Goal: Task Accomplishment & Management: Manage account settings

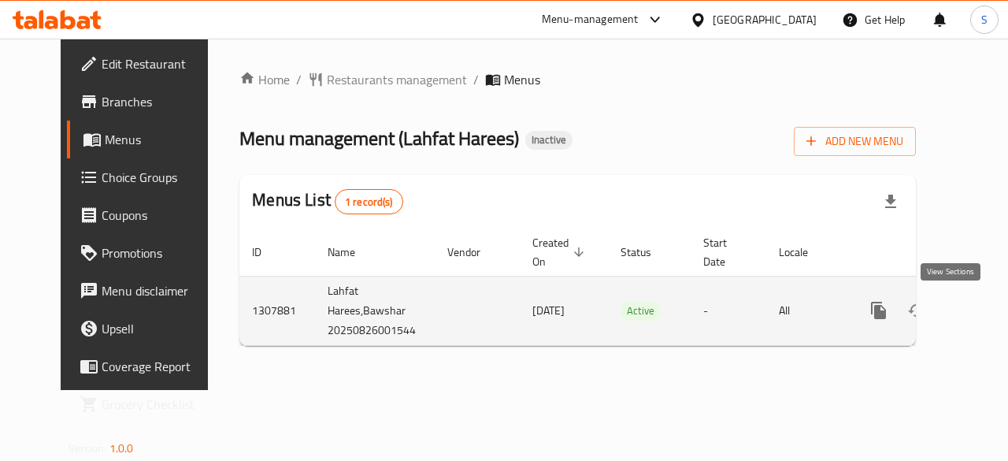
click at [983, 314] on icon "enhanced table" at bounding box center [992, 310] width 19 height 19
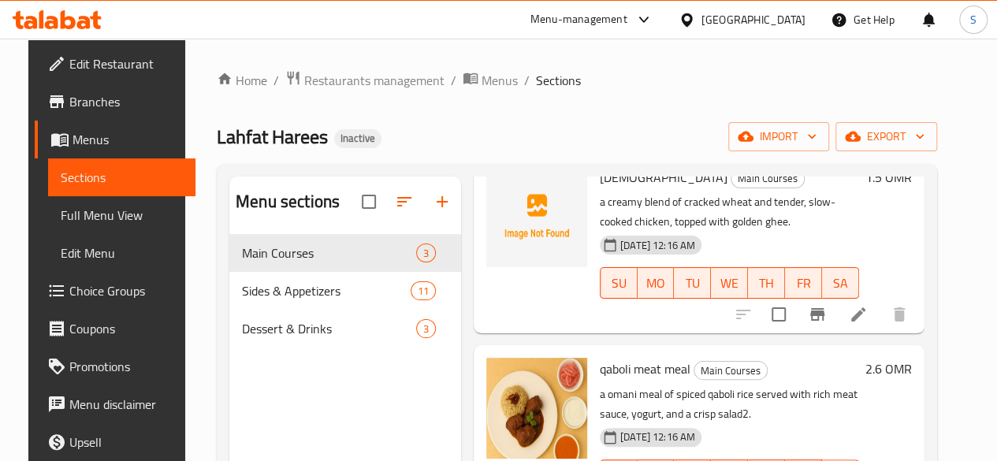
scroll to position [61, 0]
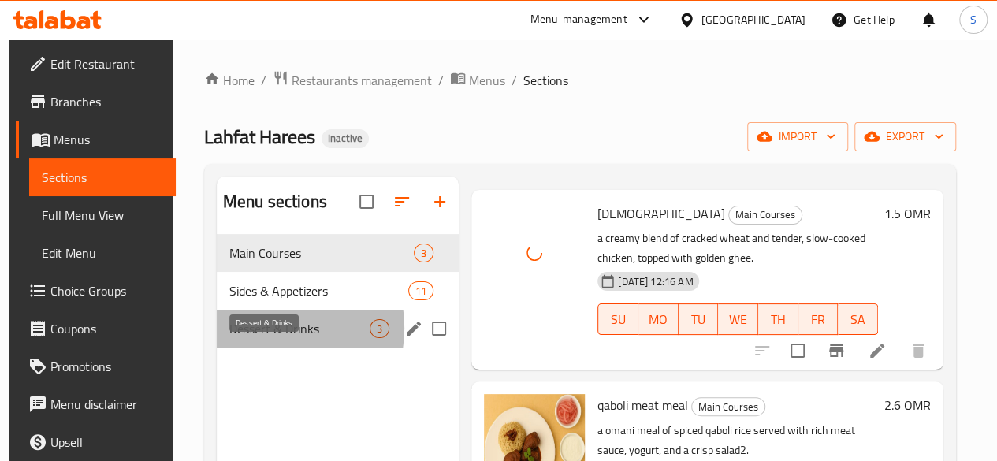
click at [260, 338] on span "Dessert & Drinks" at bounding box center [299, 328] width 140 height 19
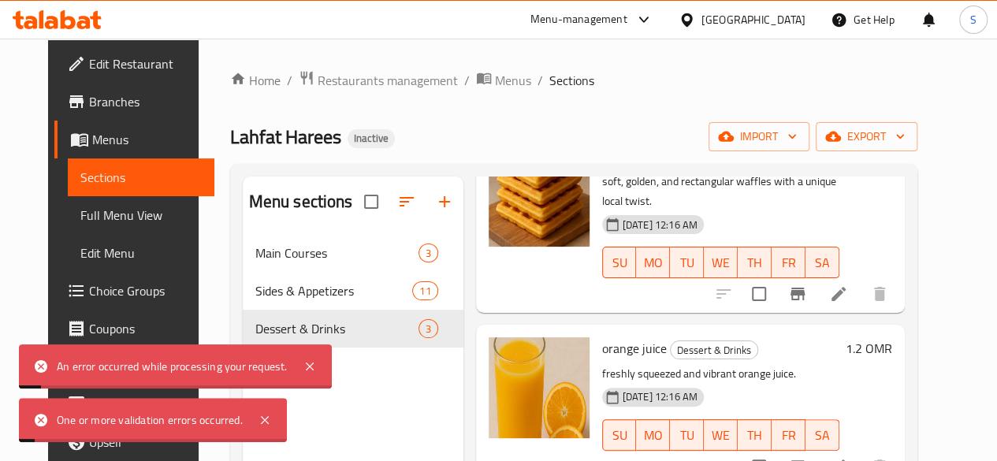
scroll to position [221, 0]
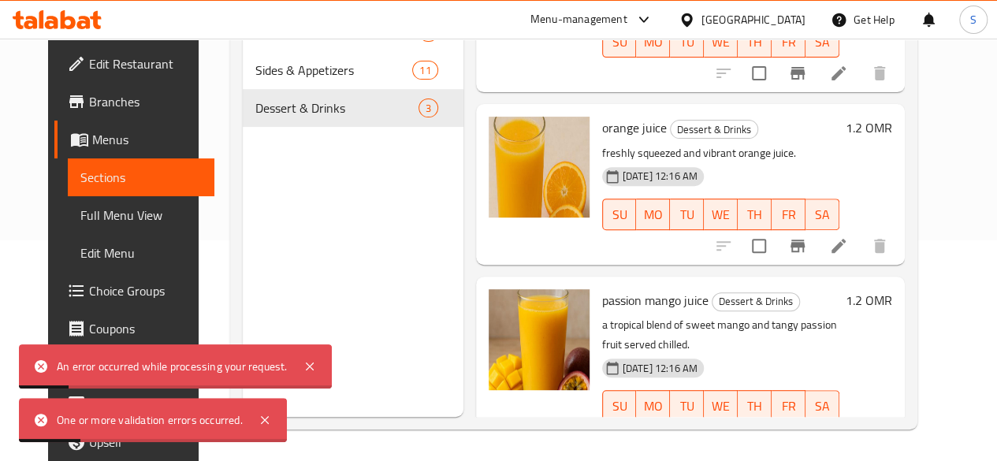
click at [321, 357] on div "An error occurred while processing your request." at bounding box center [175, 366] width 313 height 44
click at [260, 418] on icon at bounding box center [264, 419] width 19 height 19
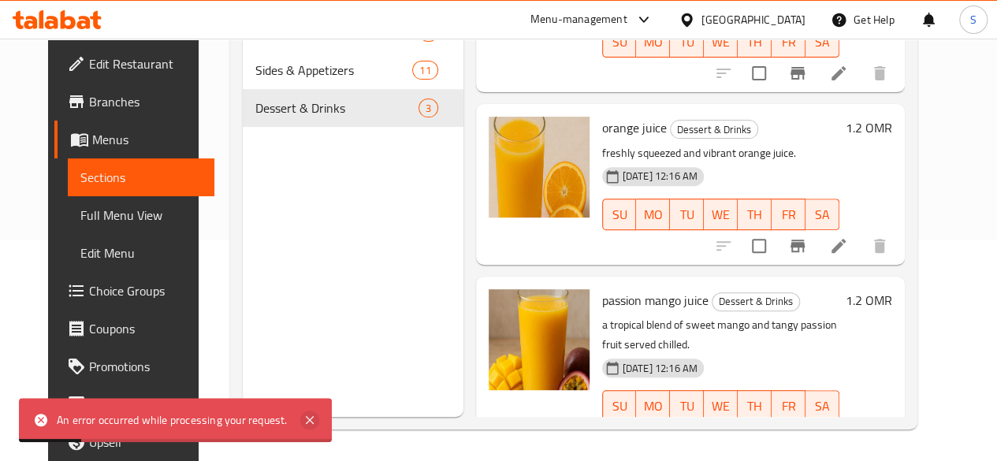
click at [307, 427] on icon at bounding box center [309, 419] width 19 height 19
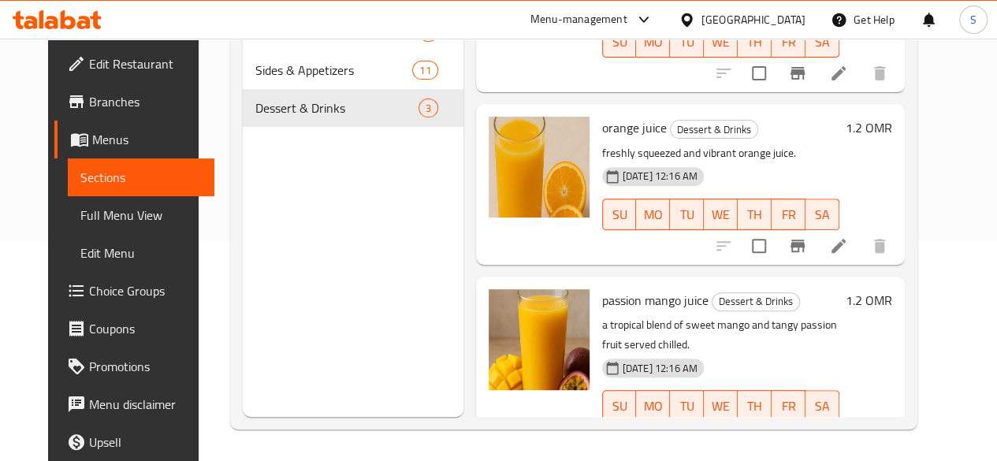
scroll to position [0, 0]
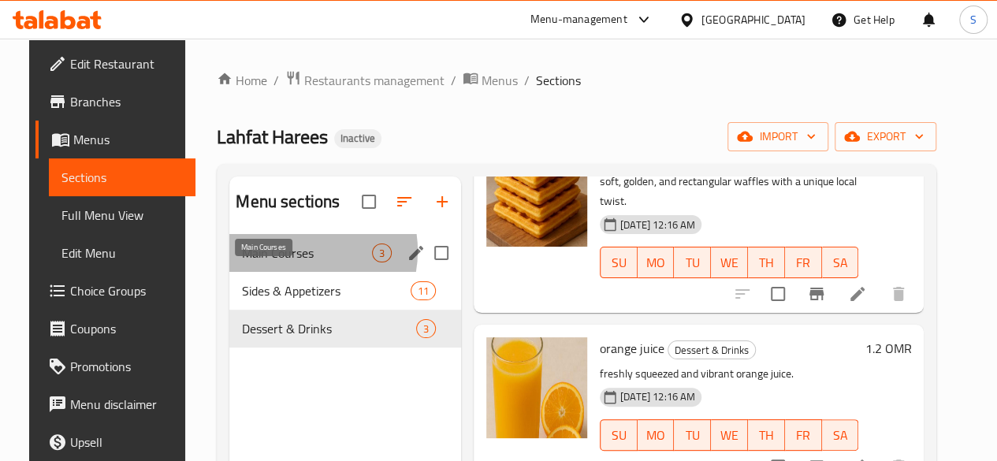
click at [278, 262] on span "Main Courses" at bounding box center [307, 252] width 130 height 19
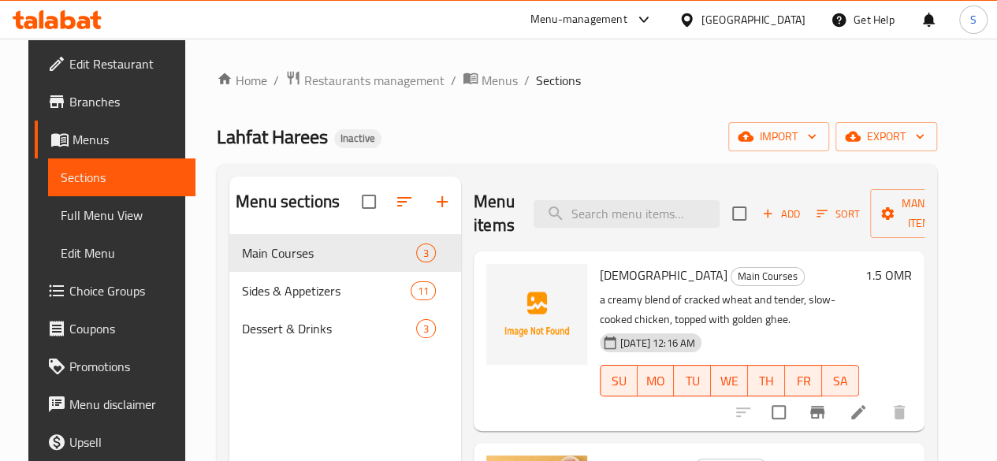
click at [880, 414] on li at bounding box center [858, 412] width 44 height 28
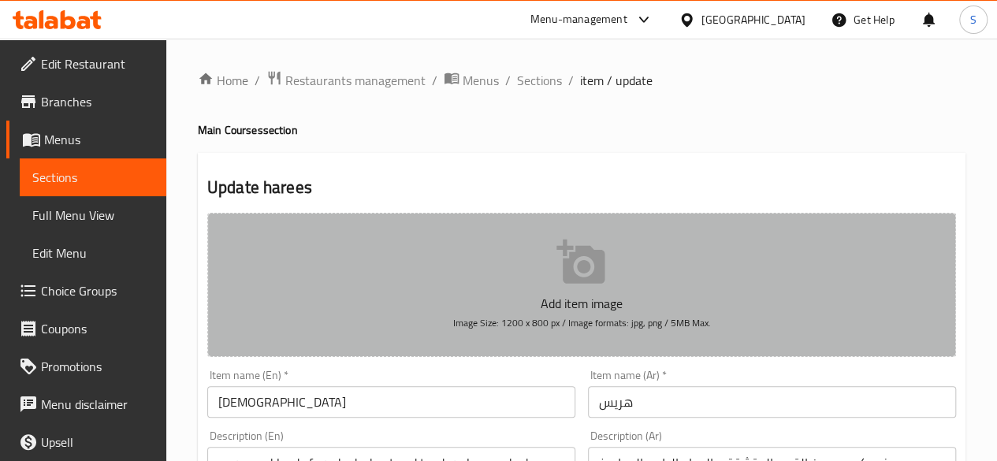
click at [566, 255] on icon "button" at bounding box center [581, 262] width 50 height 50
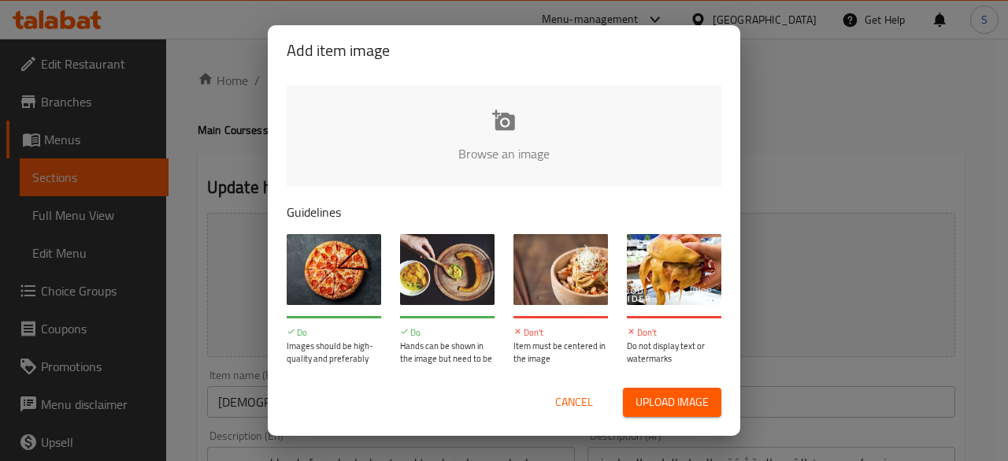
type input "C:\fakepath\Harees.png"
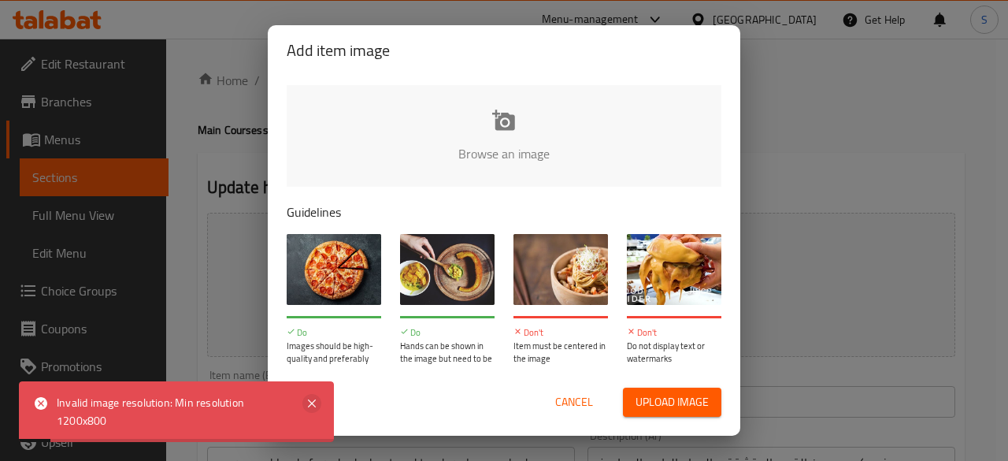
click at [313, 405] on icon at bounding box center [312, 403] width 8 height 8
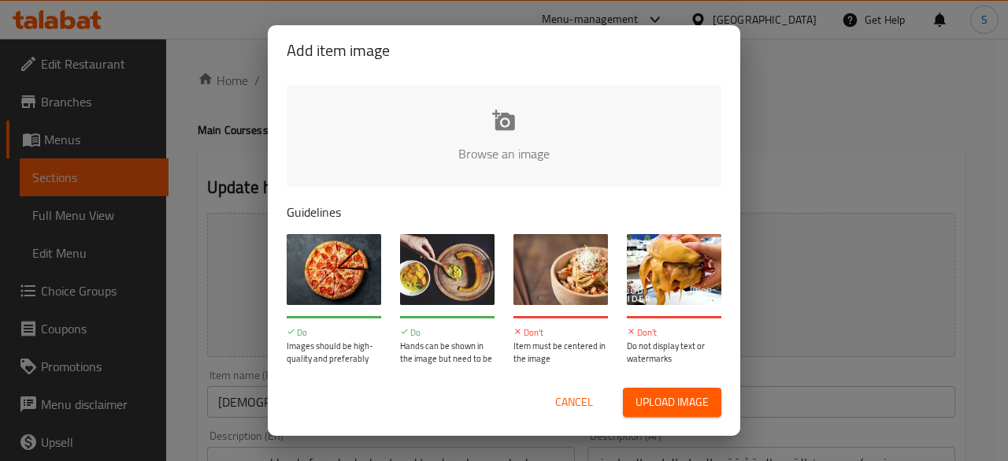
click at [570, 403] on span "Cancel" at bounding box center [574, 402] width 38 height 20
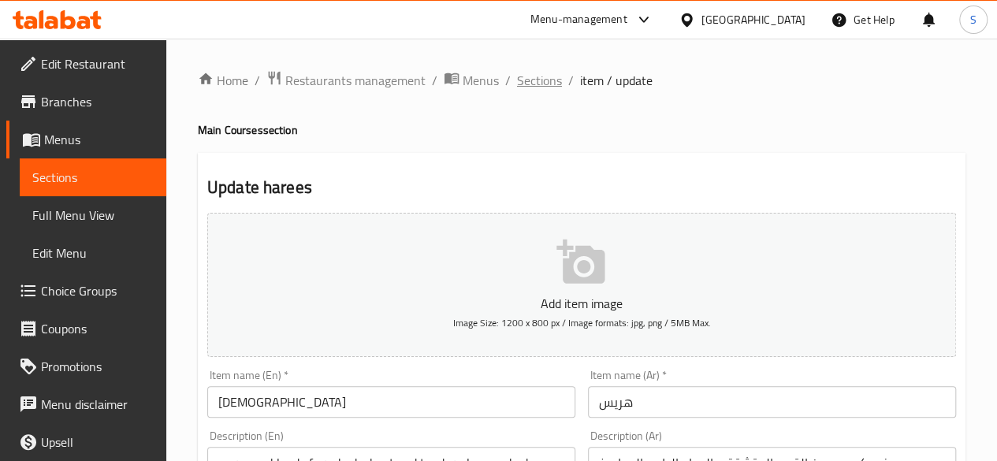
click at [529, 75] on span "Sections" at bounding box center [539, 80] width 45 height 19
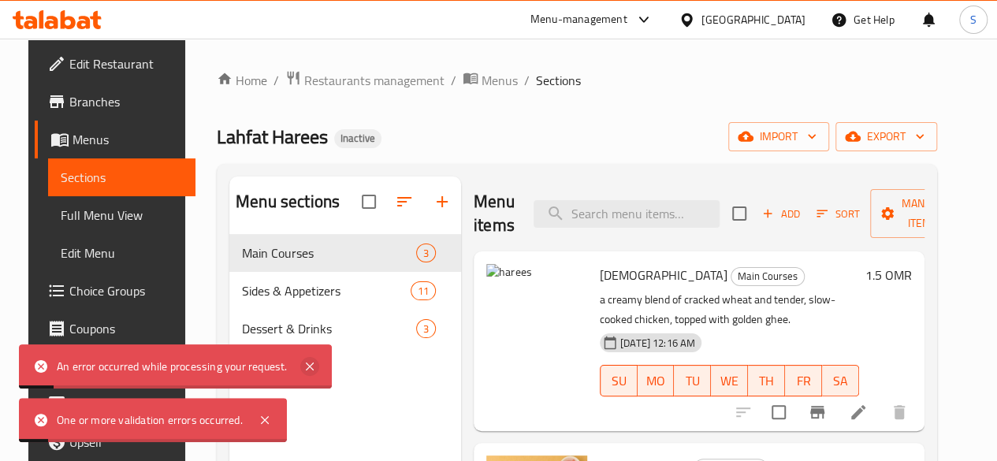
click at [309, 364] on icon at bounding box center [309, 366] width 19 height 19
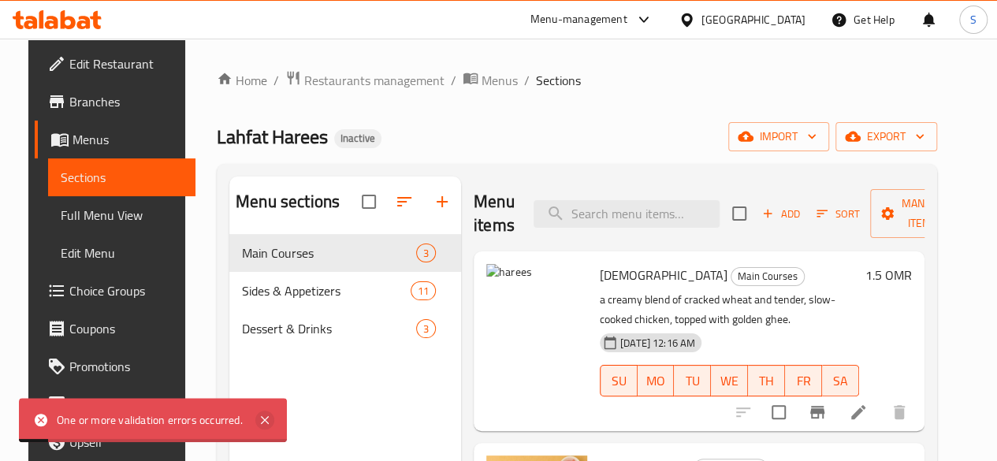
click at [263, 412] on icon at bounding box center [264, 419] width 19 height 19
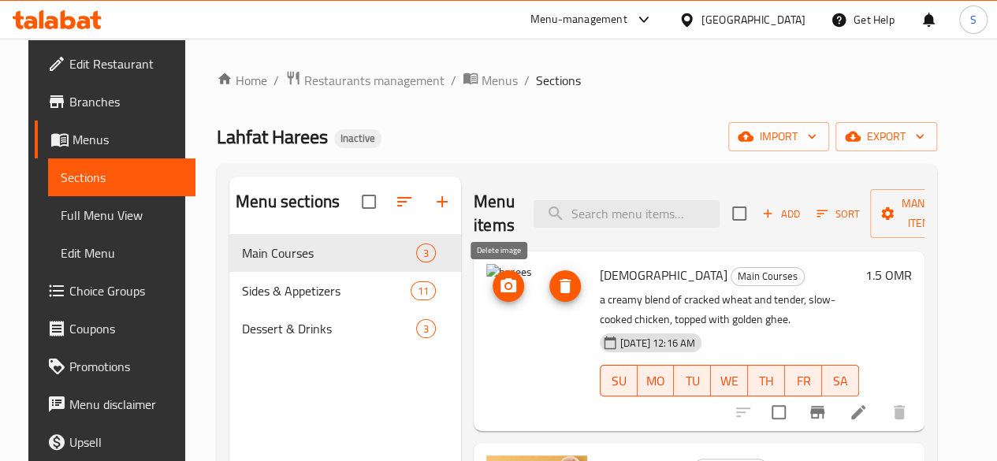
click at [555, 280] on icon "delete image" at bounding box center [564, 286] width 19 height 19
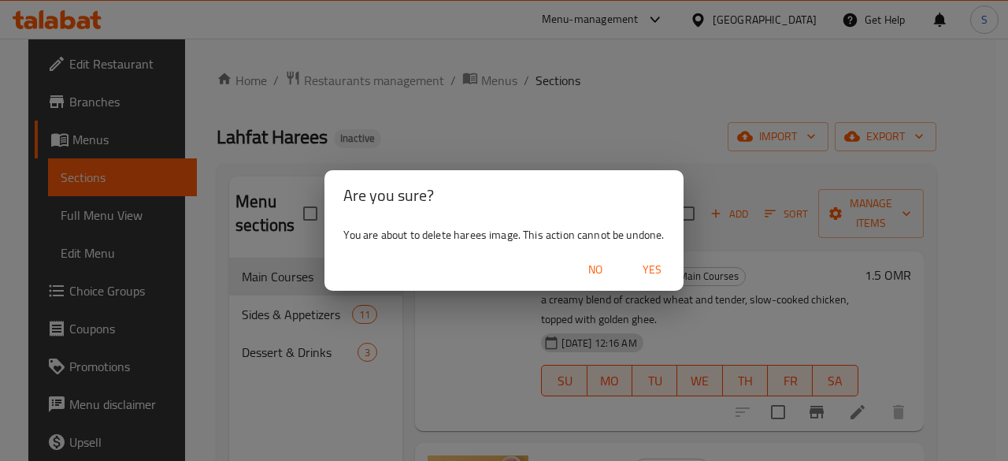
click at [652, 266] on span "Yes" at bounding box center [652, 270] width 38 height 20
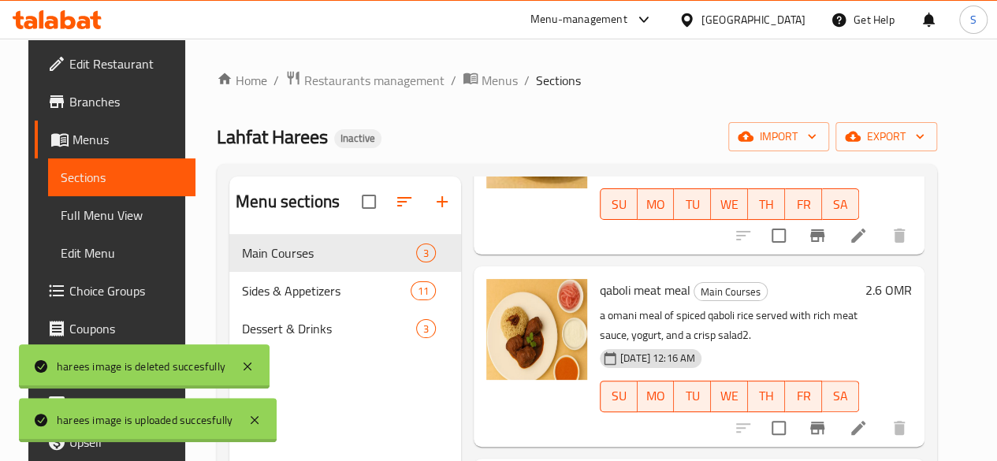
scroll to position [221, 0]
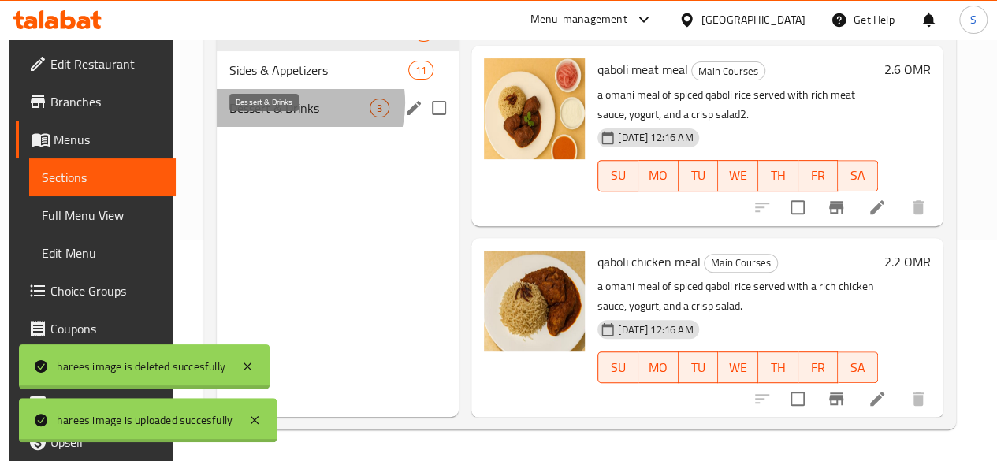
click at [287, 117] on span "Dessert & Drinks" at bounding box center [299, 107] width 140 height 19
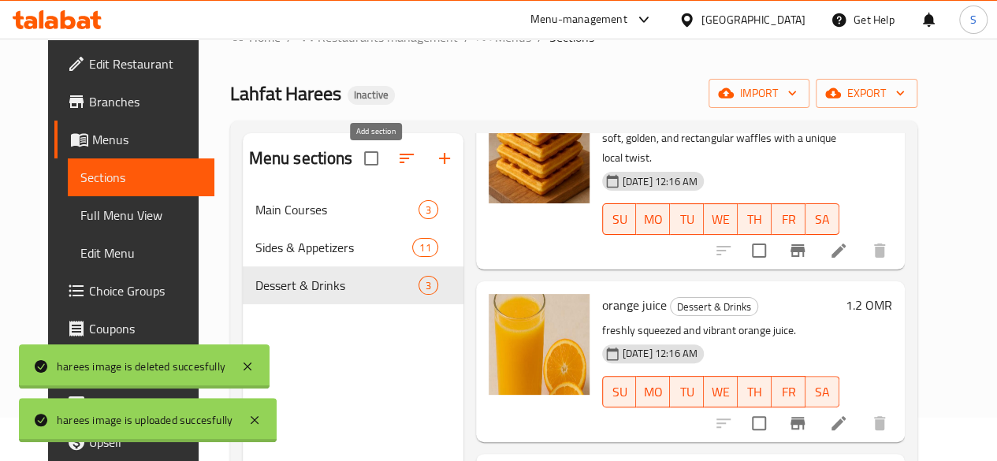
scroll to position [43, 0]
